Goal: Task Accomplishment & Management: Manage account settings

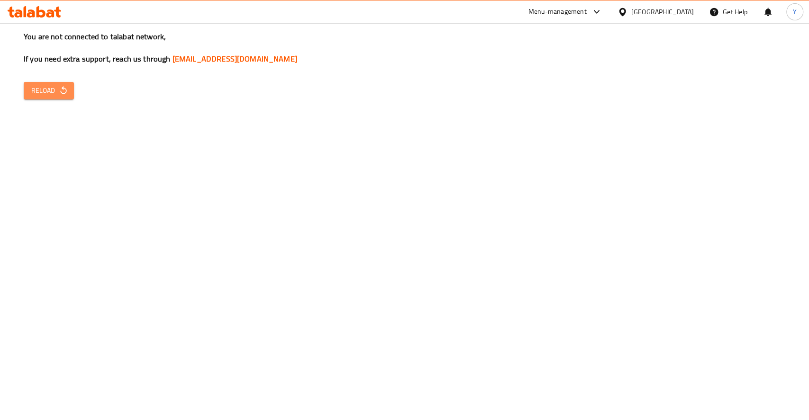
click at [39, 82] on button "Reload" at bounding box center [49, 91] width 50 height 18
click at [45, 86] on span "Reload" at bounding box center [48, 91] width 35 height 12
click at [81, 86] on div "You are not connected to talabat network, If you need extra support, reach us t…" at bounding box center [404, 210] width 809 height 420
click at [55, 89] on span "Reload" at bounding box center [48, 91] width 35 height 12
click at [767, 72] on div "You are not connected to talabat network, If you need extra support, reach us t…" at bounding box center [404, 210] width 809 height 420
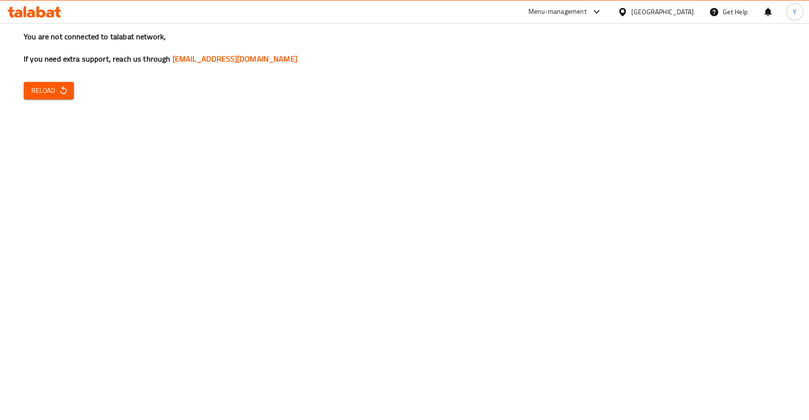
click at [597, 13] on icon at bounding box center [596, 11] width 11 height 11
click at [495, 132] on div "Restaurant-Management" at bounding box center [506, 127] width 74 height 10
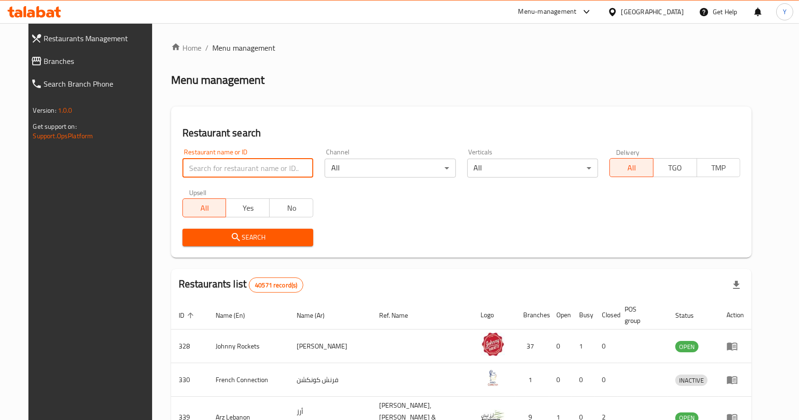
click at [258, 167] on input "search" at bounding box center [247, 168] width 131 height 19
paste input "773288"
type input "773288"
click button "Search" at bounding box center [247, 238] width 131 height 18
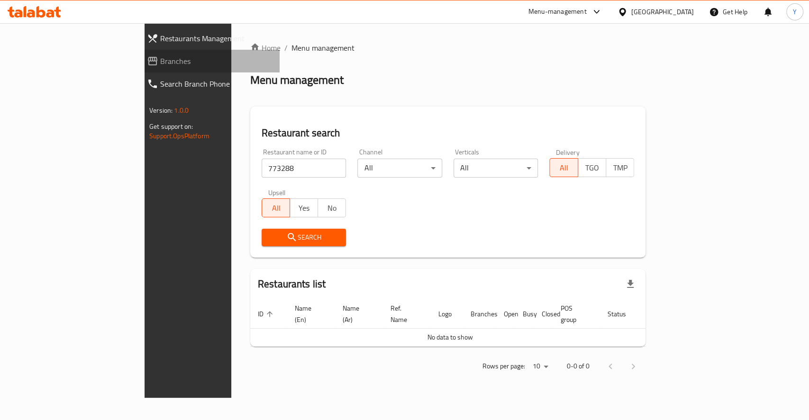
click at [160, 64] on span "Branches" at bounding box center [216, 60] width 112 height 11
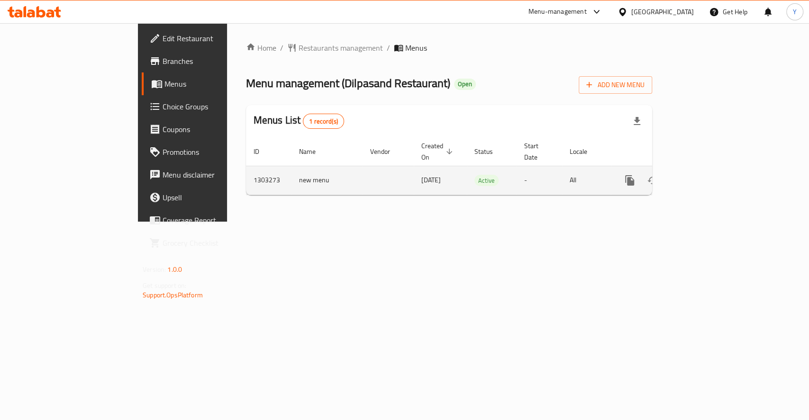
click at [704, 175] on icon "enhanced table" at bounding box center [697, 180] width 11 height 11
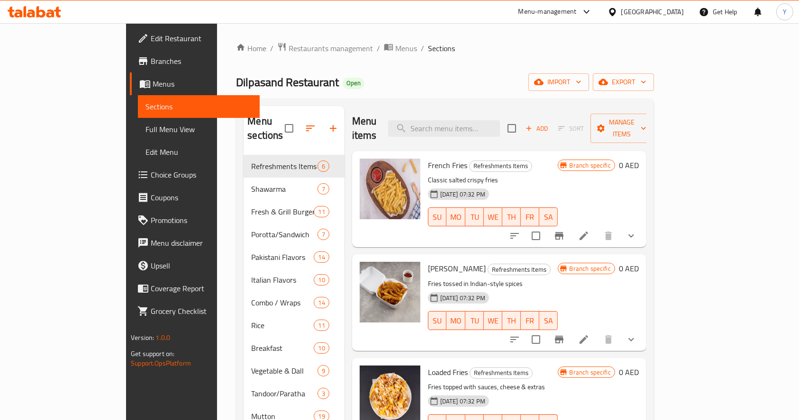
click at [493, 60] on div "Home / Restaurants management / Menus / Sections Dilpasand Restaurant Open impo…" at bounding box center [445, 288] width 418 height 492
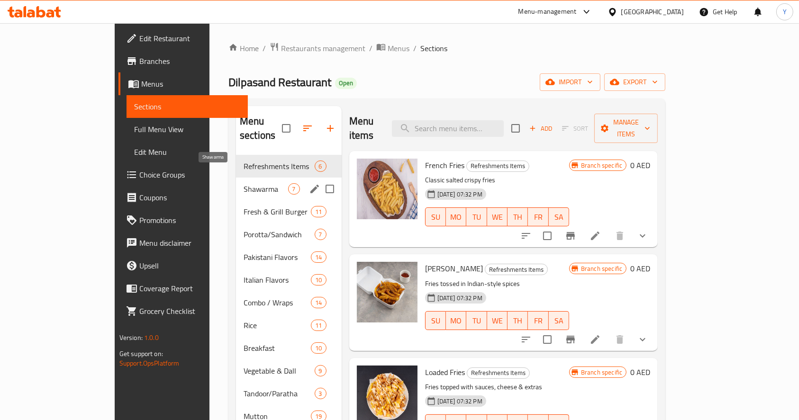
click at [244, 183] on span "Shawarma" at bounding box center [266, 188] width 44 height 11
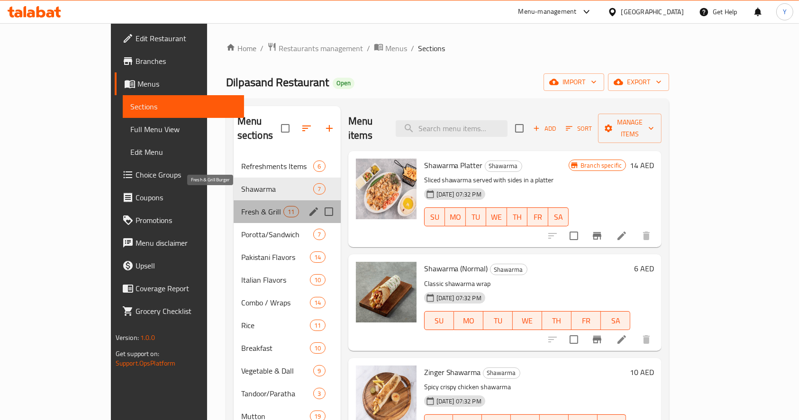
click at [241, 206] on span "Fresh & Grill Burger" at bounding box center [262, 211] width 43 height 11
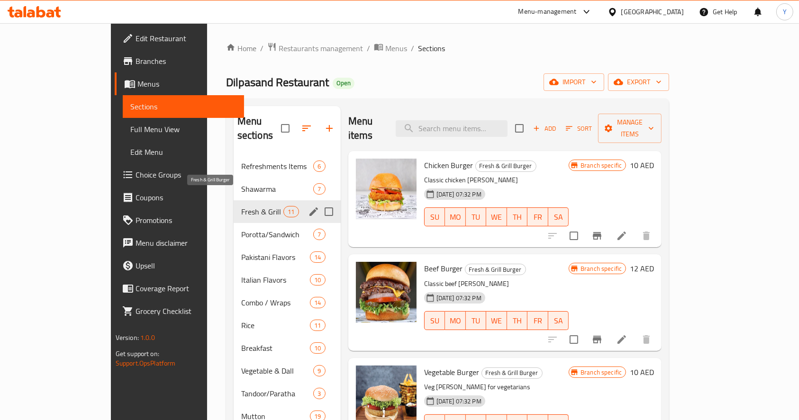
click at [234, 204] on div "Fresh & Grill Burger 11" at bounding box center [287, 211] width 107 height 23
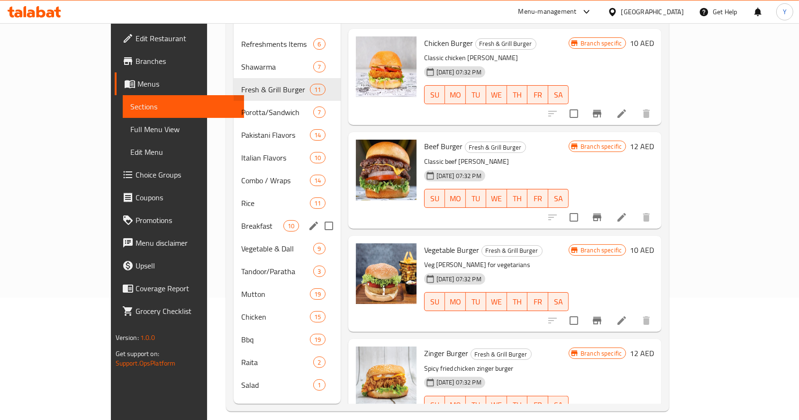
scroll to position [133, 0]
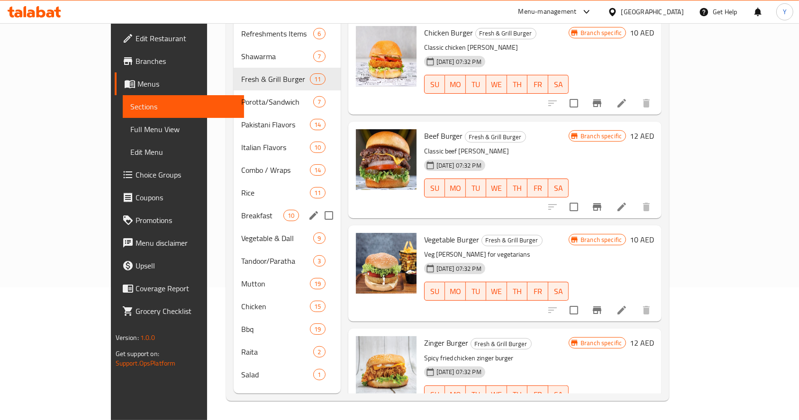
click at [241, 210] on span "Breakfast" at bounding box center [262, 215] width 43 height 11
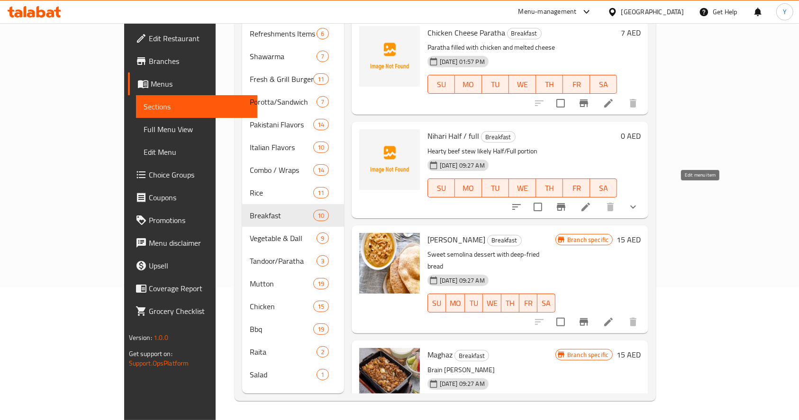
click at [590, 203] on icon at bounding box center [586, 207] width 9 height 9
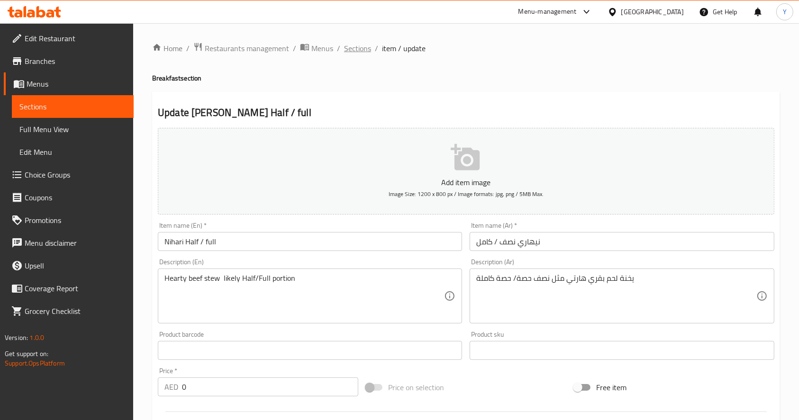
click at [357, 47] on span "Sections" at bounding box center [357, 48] width 27 height 11
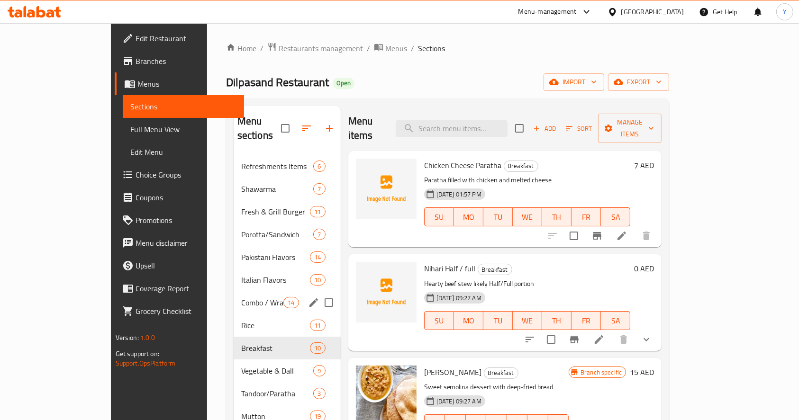
scroll to position [133, 0]
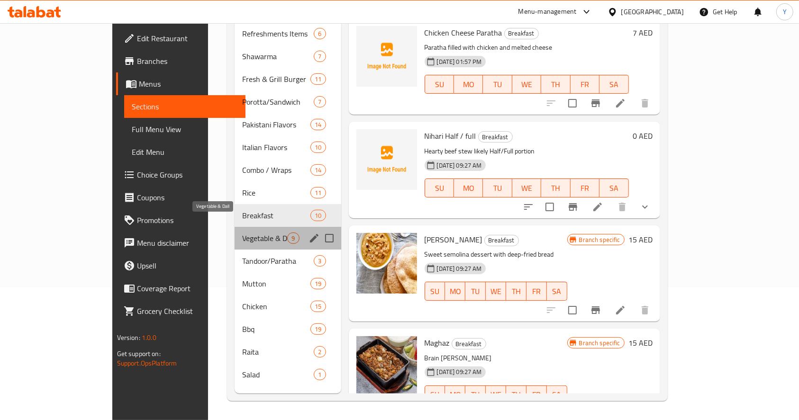
click at [242, 233] on span "Vegetable & Dall" at bounding box center [264, 238] width 45 height 11
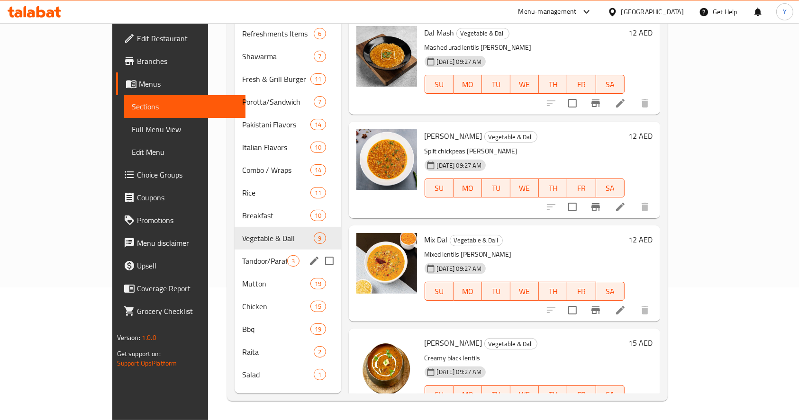
click at [235, 250] on div "Tandoor/Paratha 3" at bounding box center [288, 261] width 106 height 23
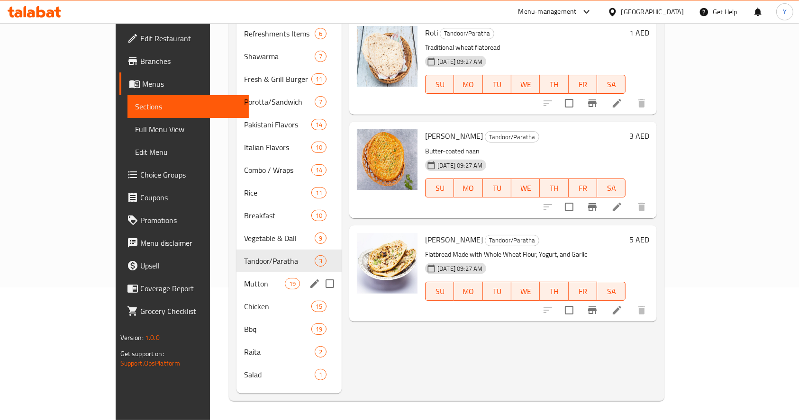
click at [244, 278] on span "Mutton" at bounding box center [264, 283] width 40 height 11
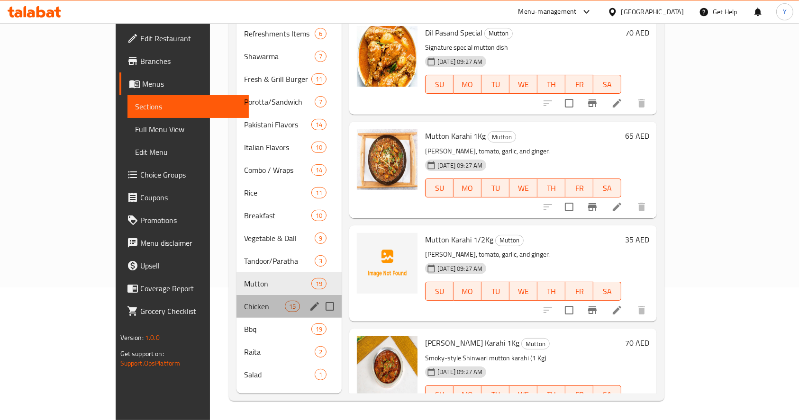
click at [236, 295] on div "Chicken 15" at bounding box center [288, 306] width 105 height 23
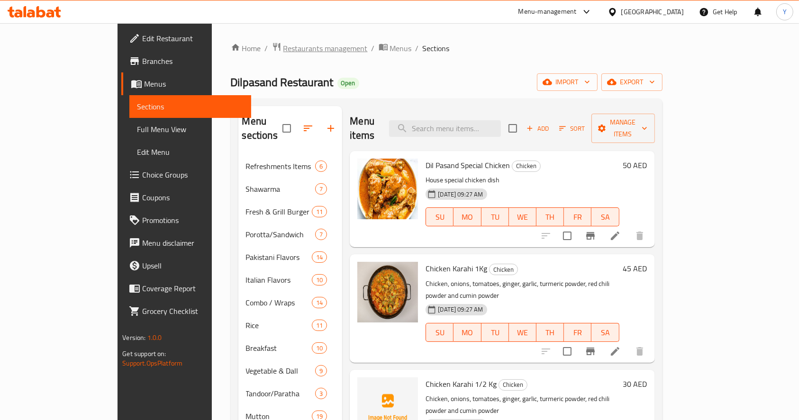
click at [283, 51] on span "Restaurants management" at bounding box center [325, 48] width 84 height 11
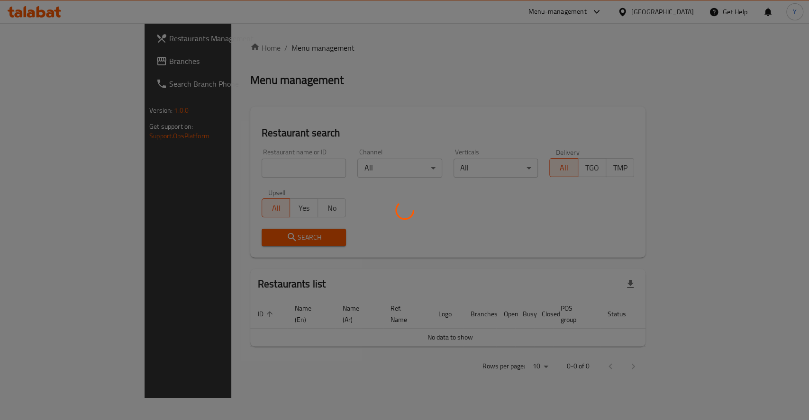
click at [217, 171] on div at bounding box center [404, 210] width 809 height 420
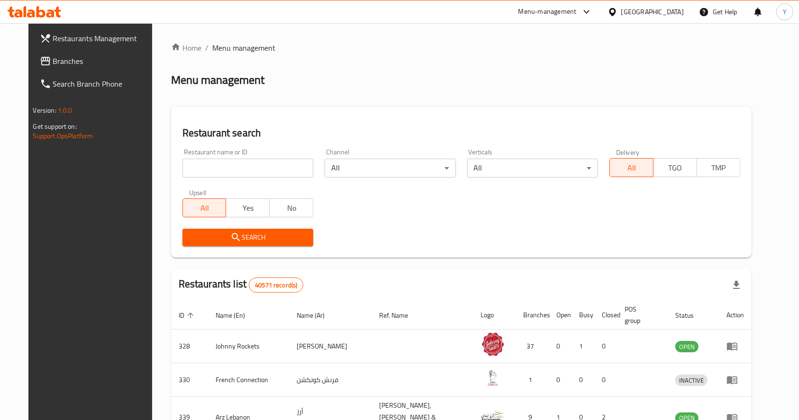
click at [217, 171] on input "search" at bounding box center [247, 168] width 131 height 19
paste input "735256"
type input "735256"
click button "Search" at bounding box center [247, 238] width 131 height 18
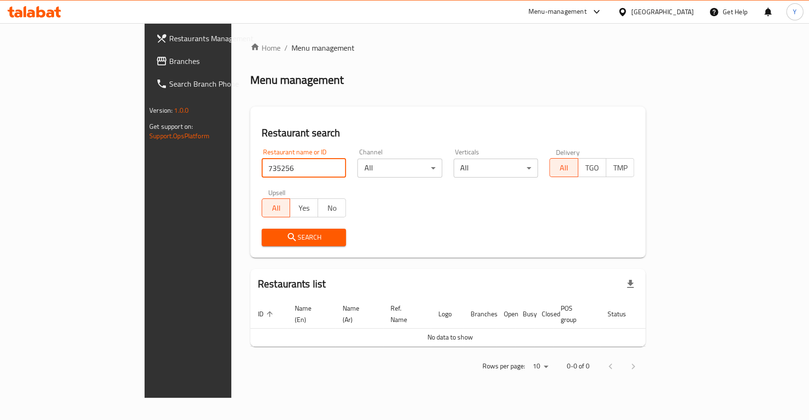
click at [169, 59] on span "Branches" at bounding box center [220, 60] width 103 height 11
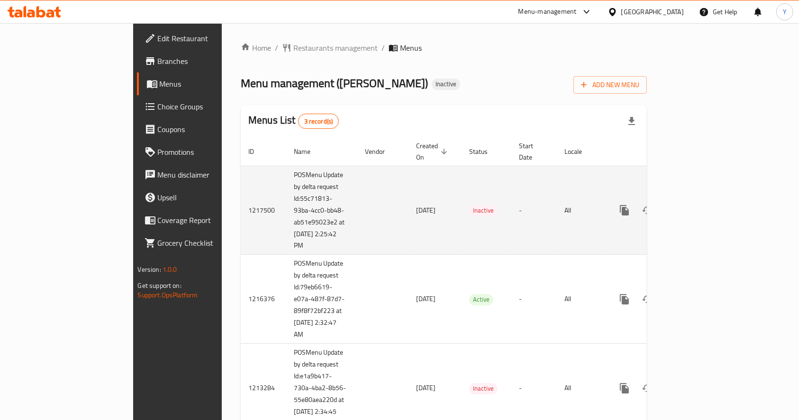
scroll to position [28, 0]
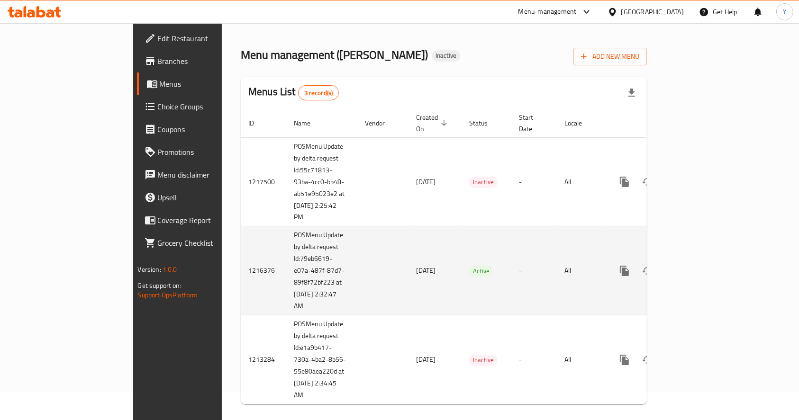
click at [511, 272] on td "-" at bounding box center [533, 271] width 45 height 89
click at [699, 265] on icon "enhanced table" at bounding box center [692, 270] width 11 height 11
